Goal: Find specific page/section: Find specific page/section

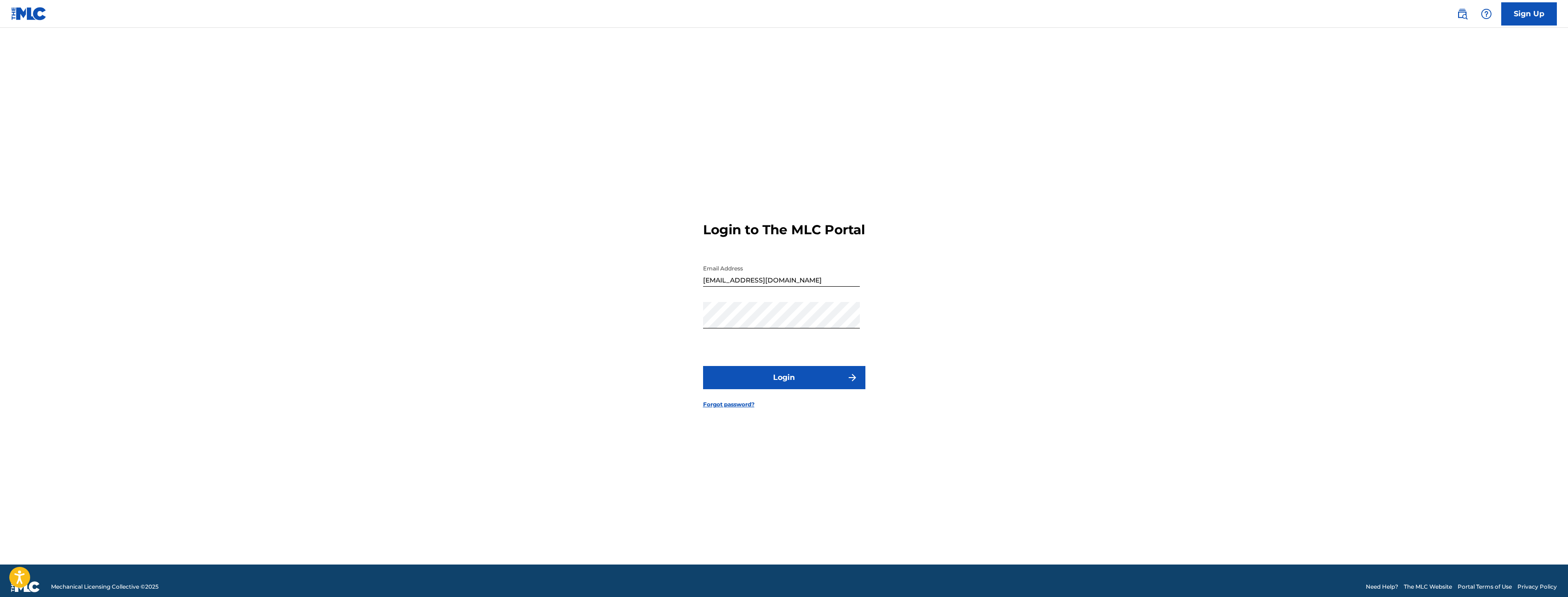
click at [783, 381] on button "Login" at bounding box center [784, 377] width 162 height 23
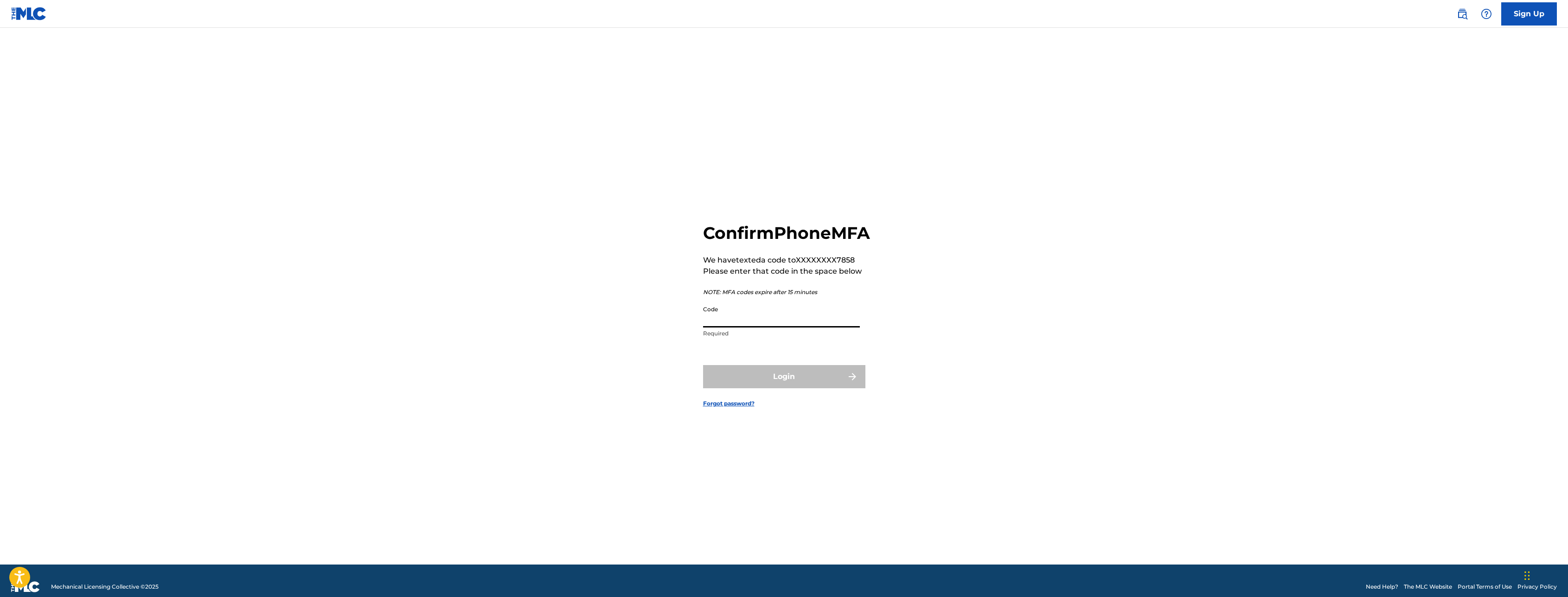
click at [791, 325] on input "Code" at bounding box center [781, 314] width 157 height 26
type input "464340"
click at [847, 382] on img "submit" at bounding box center [852, 377] width 11 height 11
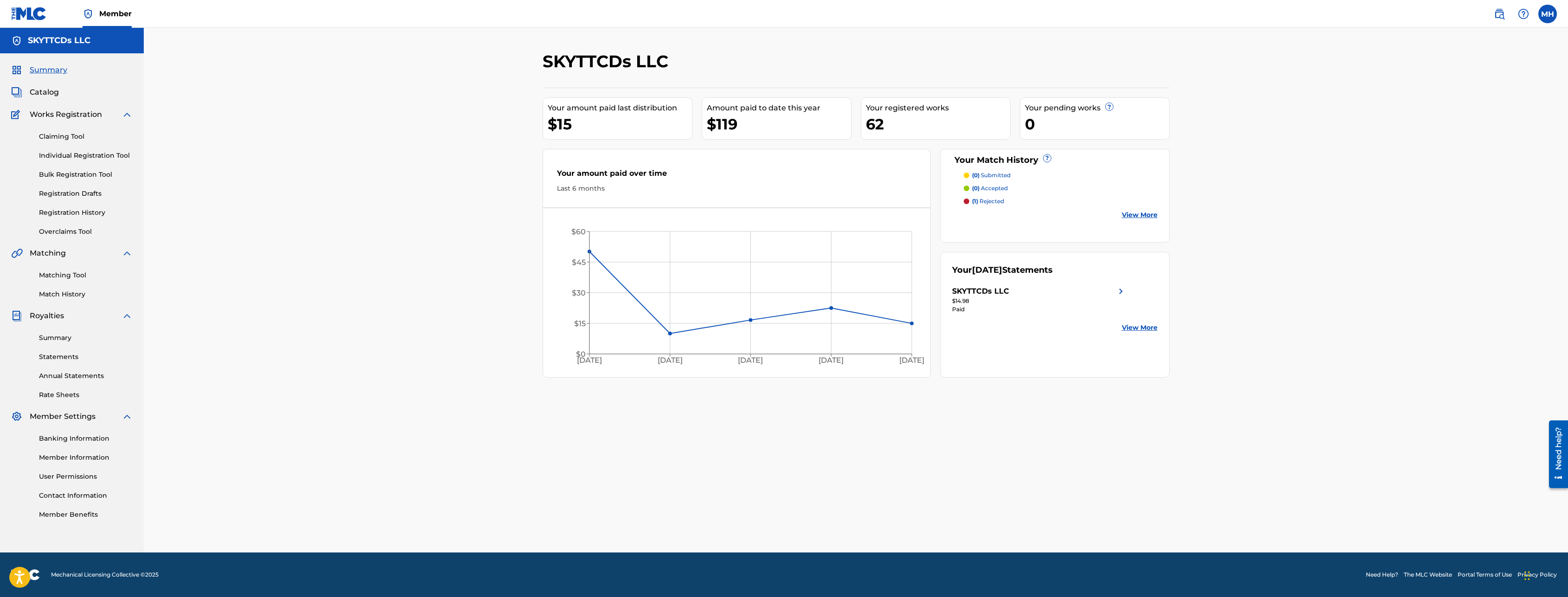
click at [56, 93] on span "Catalog" at bounding box center [44, 92] width 29 height 11
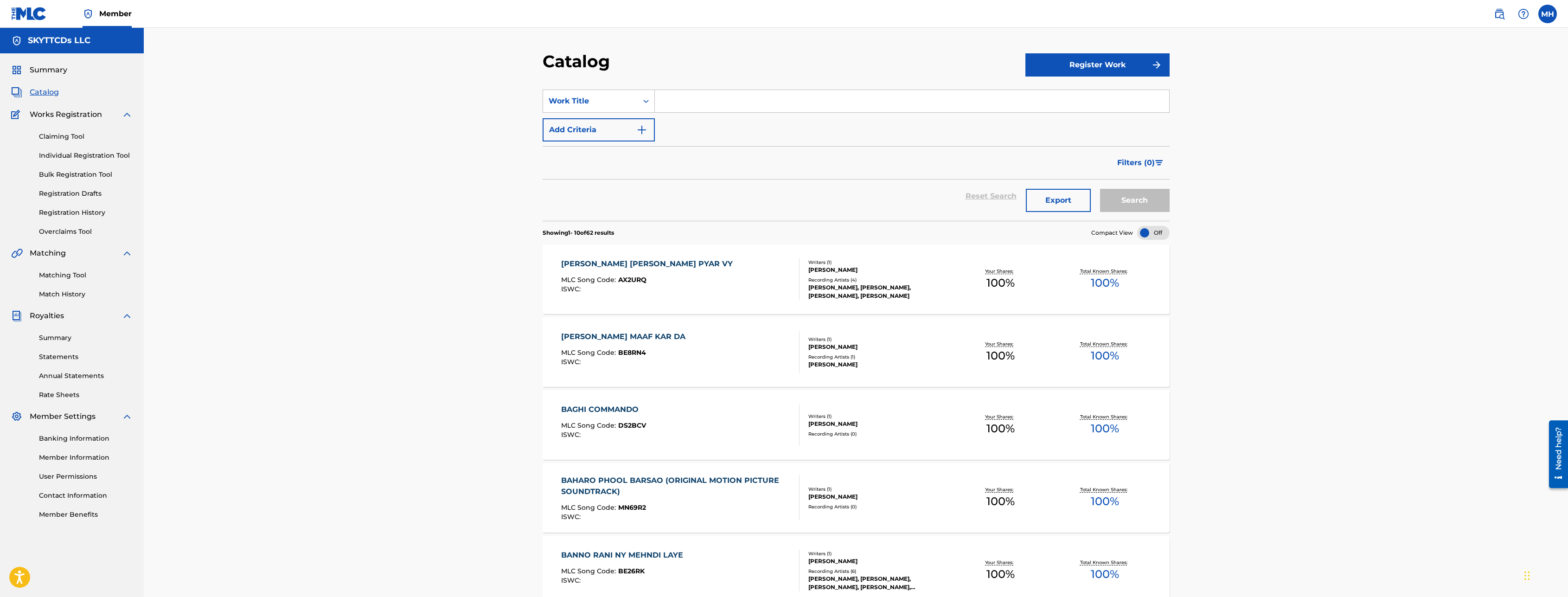
click at [717, 104] on input "Search Form" at bounding box center [912, 101] width 515 height 22
type input "ristedaar"
click at [698, 119] on div "ristedaar" at bounding box center [842, 122] width 374 height 17
click at [1142, 193] on button "Search" at bounding box center [1134, 200] width 69 height 23
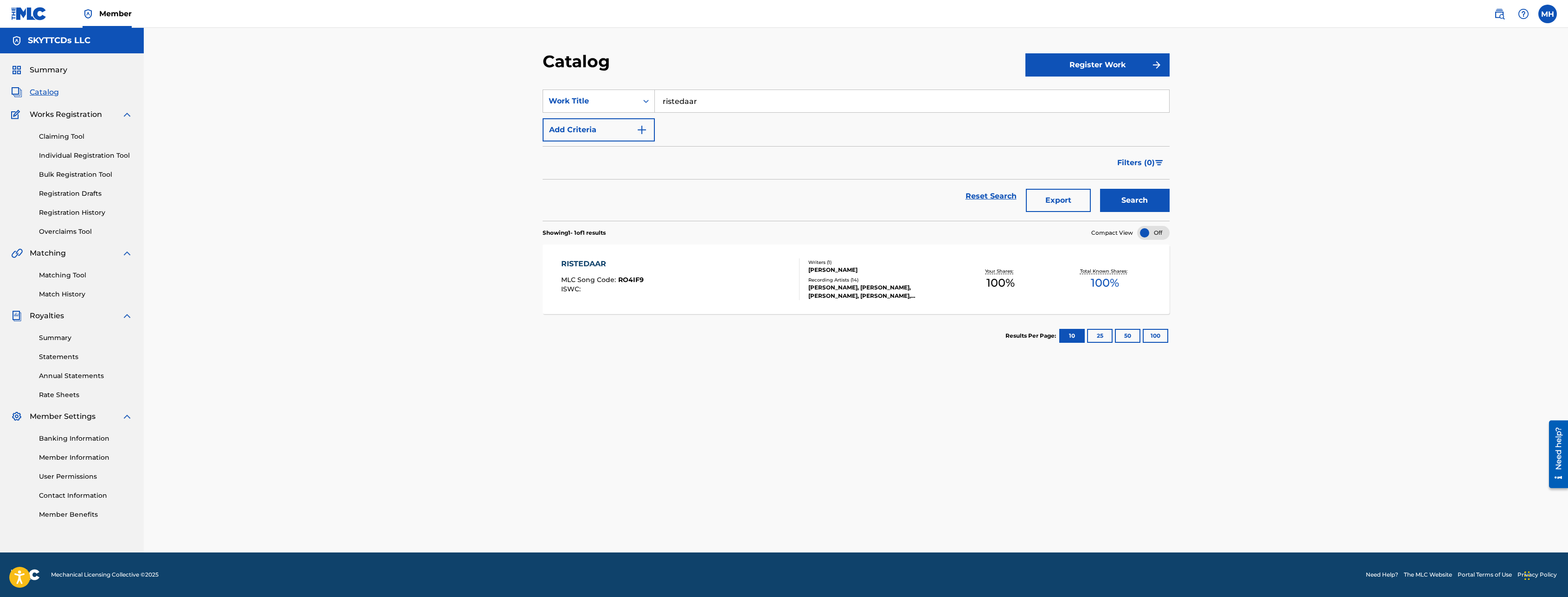
click at [879, 278] on div "Recording Artists ( 14 )" at bounding box center [878, 280] width 140 height 7
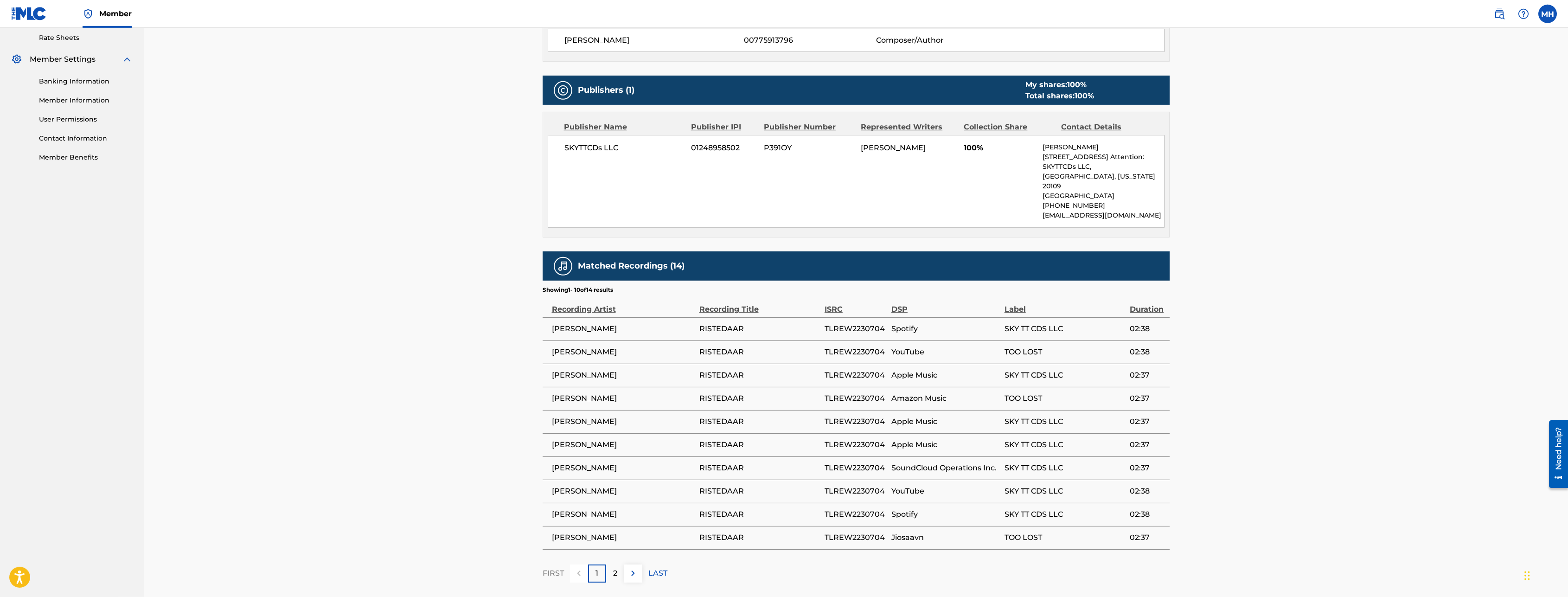
scroll to position [416, 0]
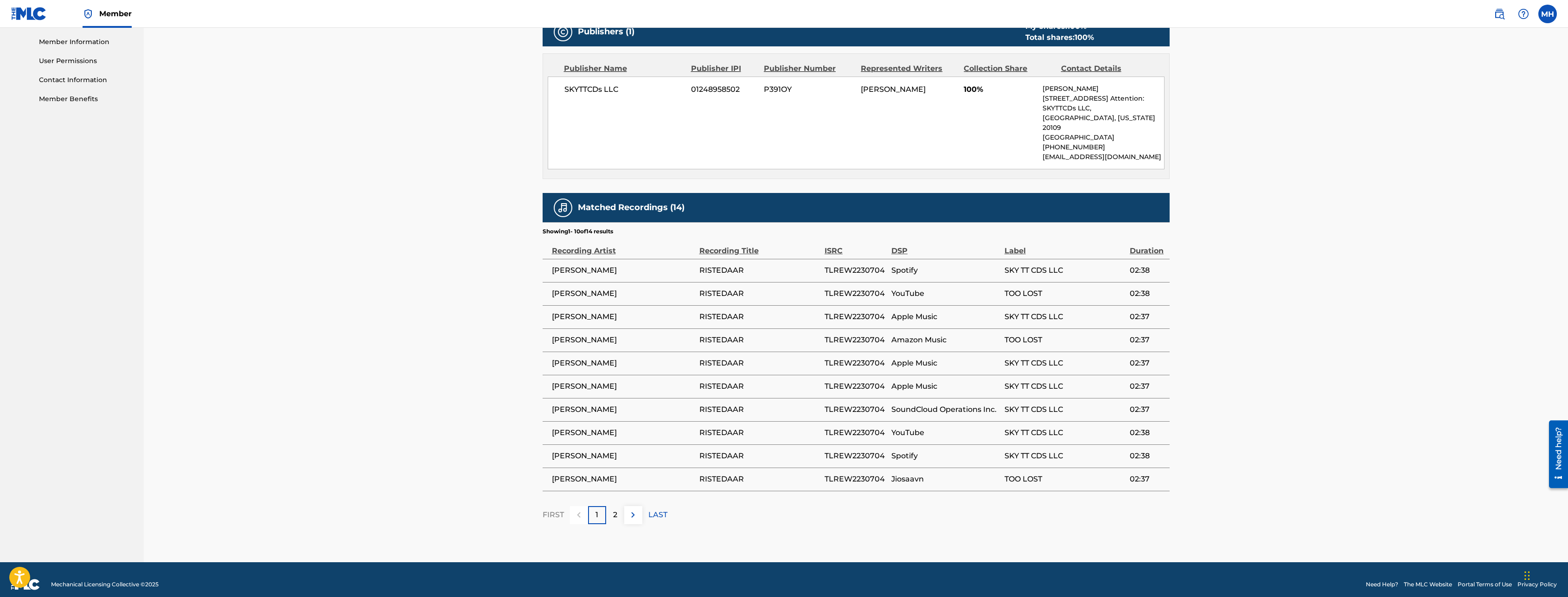
click at [1056, 288] on span "TOO LOST" at bounding box center [1064, 294] width 121 height 11
click at [617, 510] on p "2" at bounding box center [615, 515] width 4 height 11
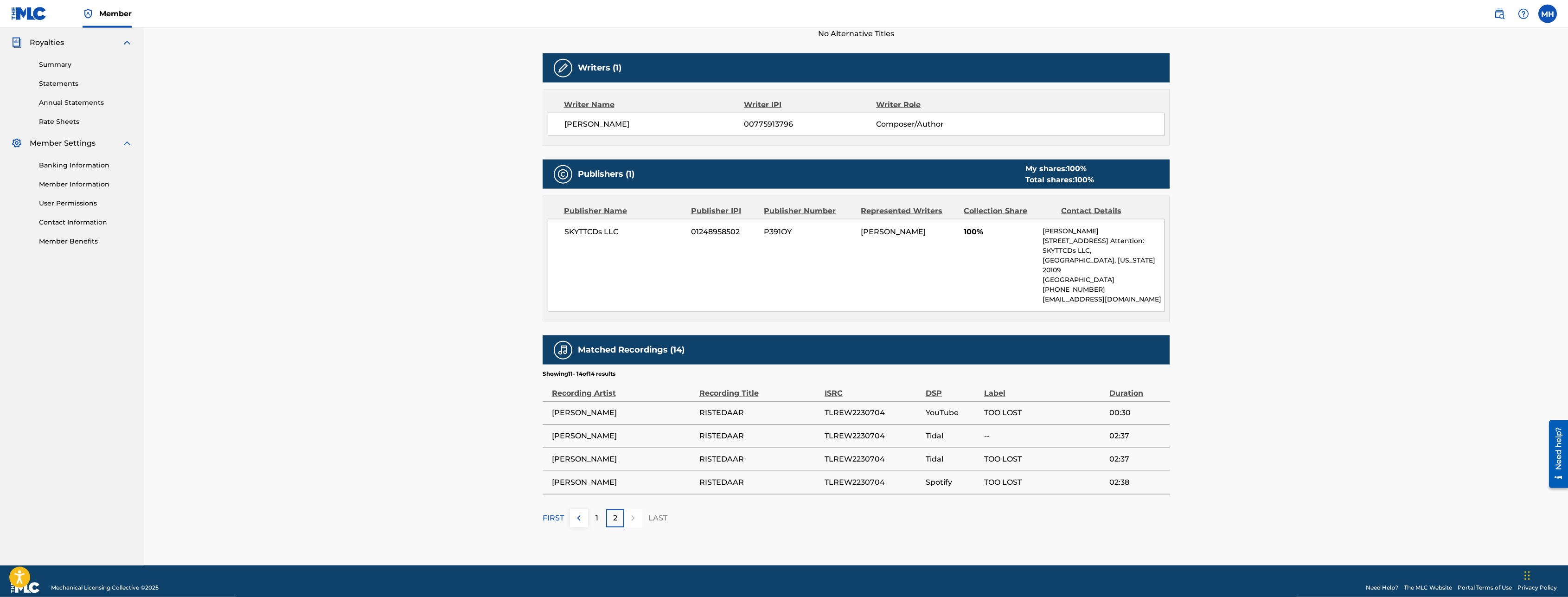
scroll to position [276, 0]
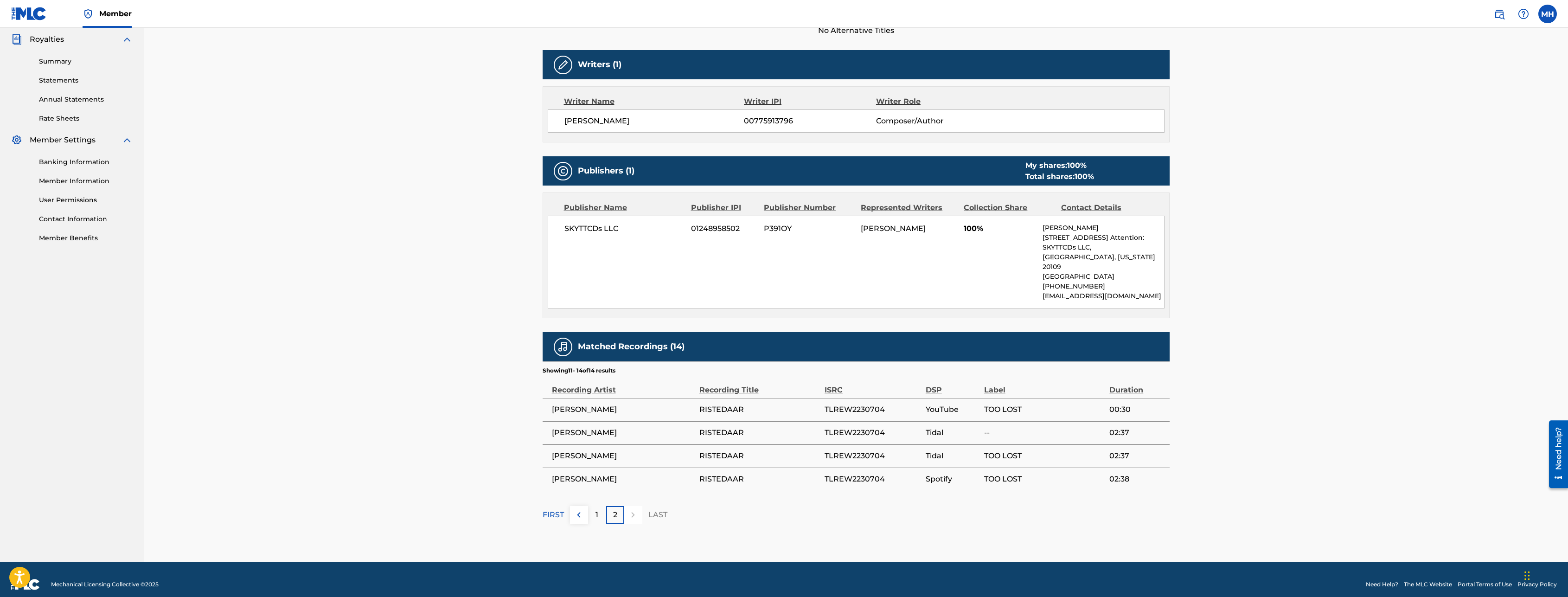
click at [1000, 379] on div "Label" at bounding box center [1044, 385] width 121 height 21
click at [599, 506] on div "1" at bounding box center [597, 515] width 18 height 18
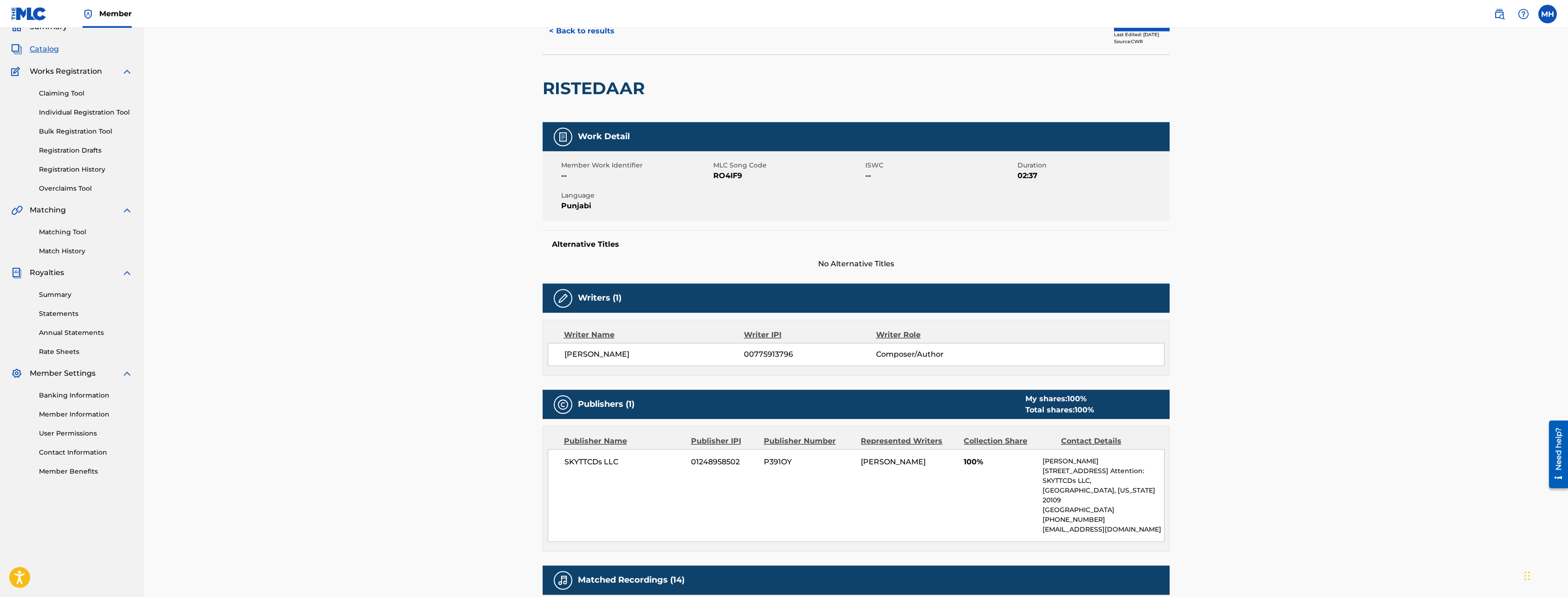
scroll to position [0, 0]
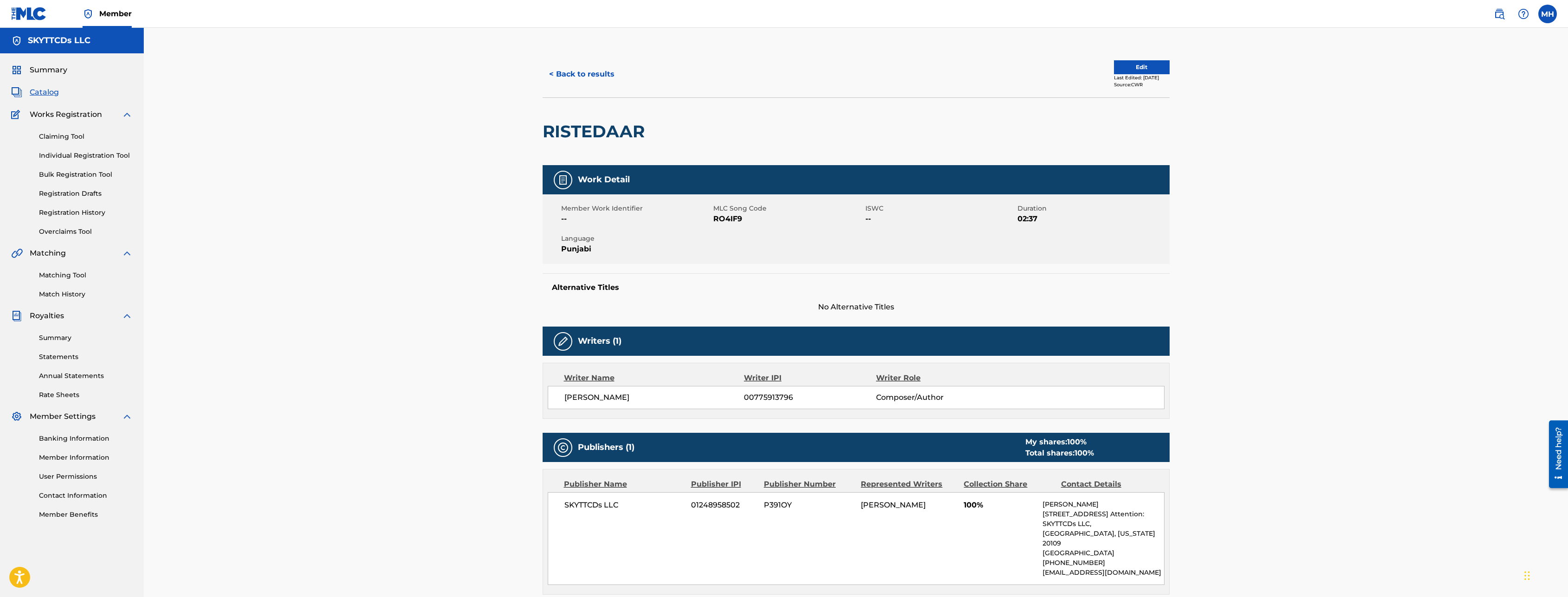
click at [556, 75] on button "< Back to results" at bounding box center [582, 74] width 78 height 23
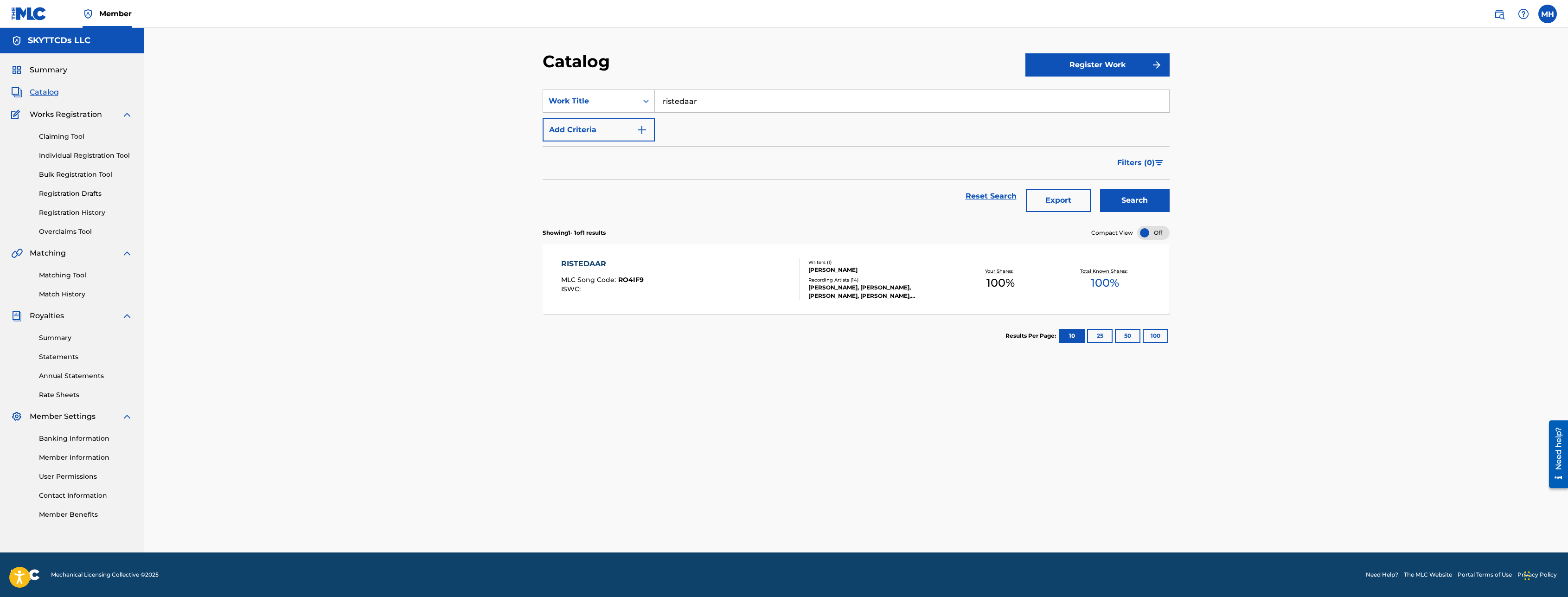
click at [50, 71] on span "Summary" at bounding box center [48, 70] width 38 height 11
